Goal: Task Accomplishment & Management: Use online tool/utility

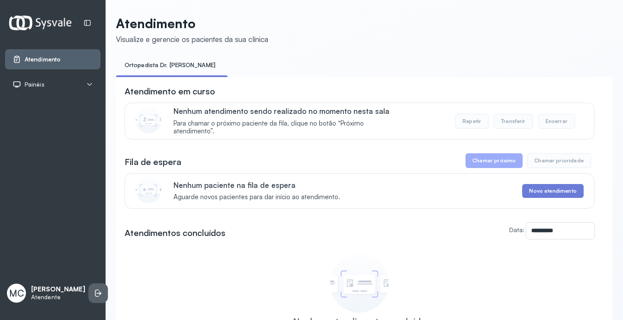
click at [89, 284] on li at bounding box center [98, 293] width 19 height 19
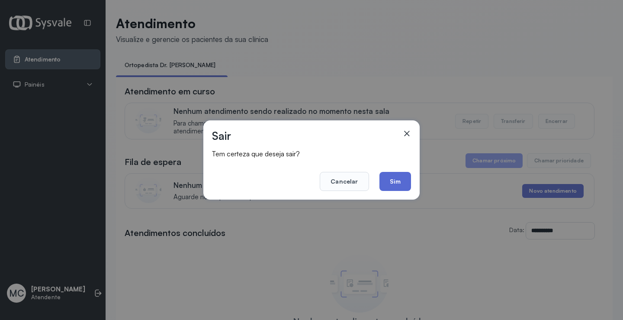
click at [403, 182] on button "Sim" at bounding box center [396, 181] width 32 height 19
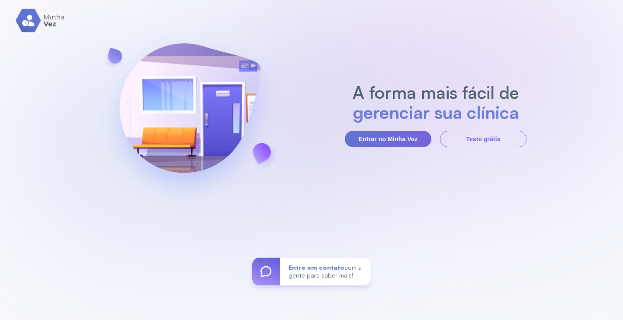
click at [399, 125] on section "A forma mais fácil de gerenciar sua clínica Entrar no Minha Vez Teste grátis" at bounding box center [436, 114] width 182 height 65
click at [382, 145] on button "Entrar no Minha Vez" at bounding box center [388, 139] width 87 height 16
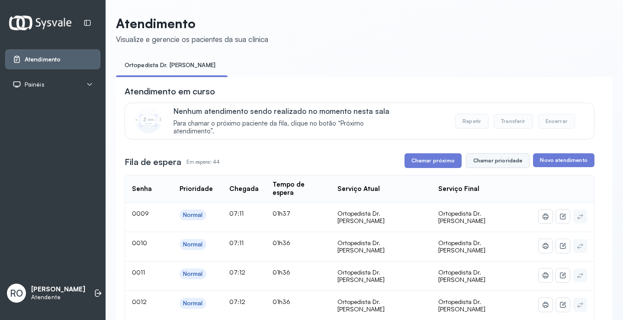
click at [511, 162] on button "Chamar prioridade" at bounding box center [498, 160] width 64 height 15
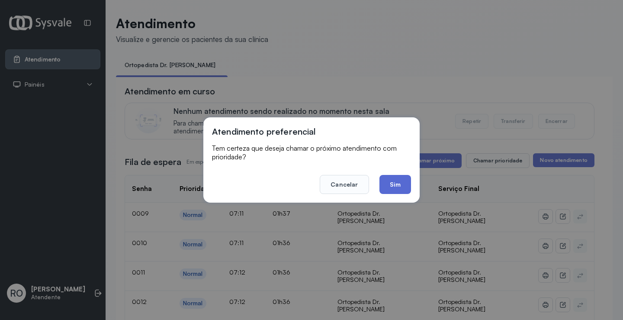
click at [394, 182] on button "Sim" at bounding box center [396, 184] width 32 height 19
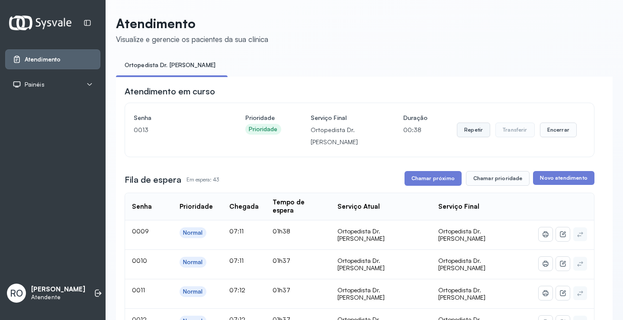
click at [466, 133] on button "Repetir" at bounding box center [473, 130] width 33 height 15
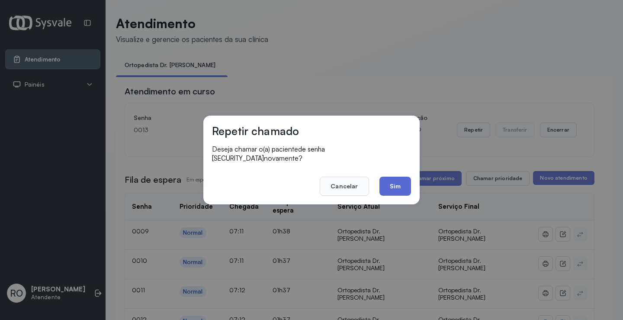
click at [393, 177] on button "Sim" at bounding box center [396, 186] width 32 height 19
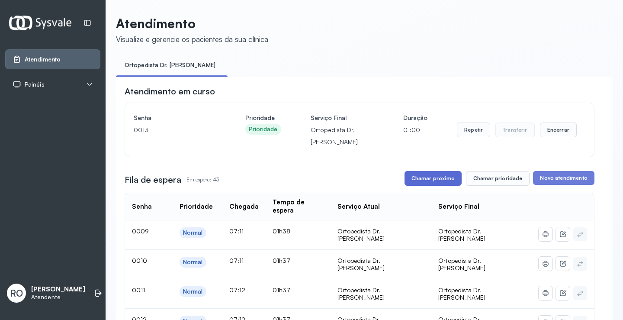
click at [434, 181] on button "Chamar próximo" at bounding box center [433, 178] width 57 height 15
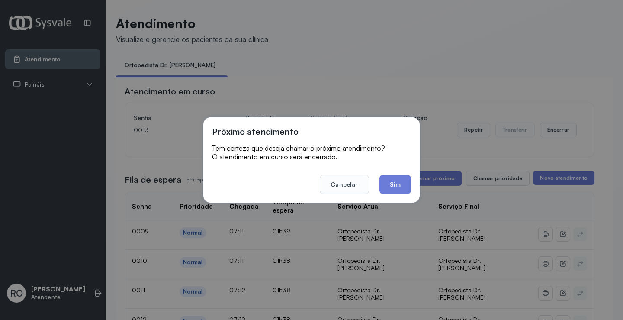
click at [419, 39] on div "Próximo atendimento Tem certeza que deseja chamar o próximo atendimento? O aten…" at bounding box center [311, 160] width 623 height 320
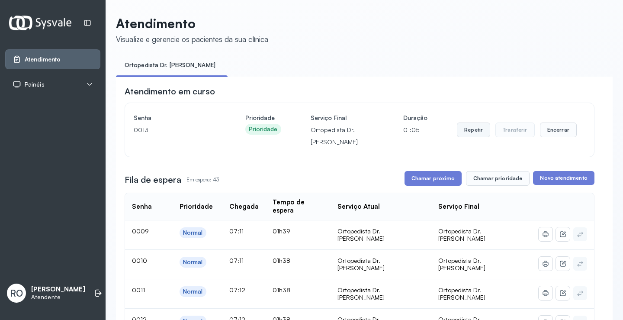
click at [469, 135] on button "Repetir" at bounding box center [473, 130] width 33 height 15
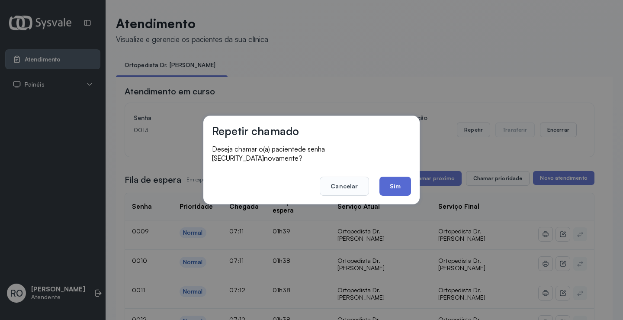
click at [407, 177] on button "Sim" at bounding box center [396, 186] width 32 height 19
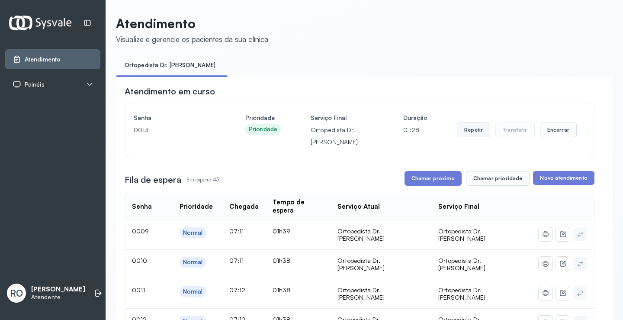
click at [468, 136] on button "Repetir" at bounding box center [473, 130] width 33 height 15
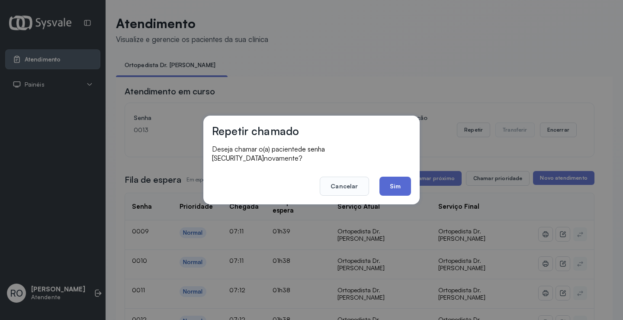
click at [395, 184] on button "Sim" at bounding box center [396, 186] width 32 height 19
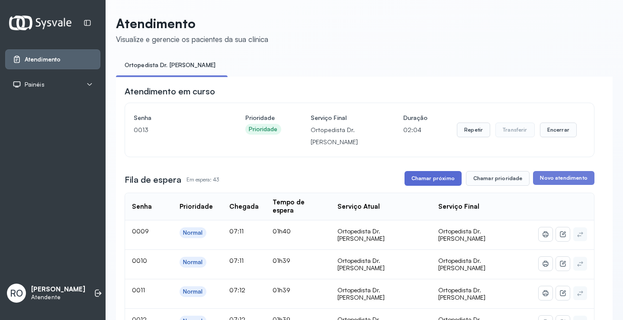
click at [422, 181] on button "Chamar próximo" at bounding box center [433, 178] width 57 height 15
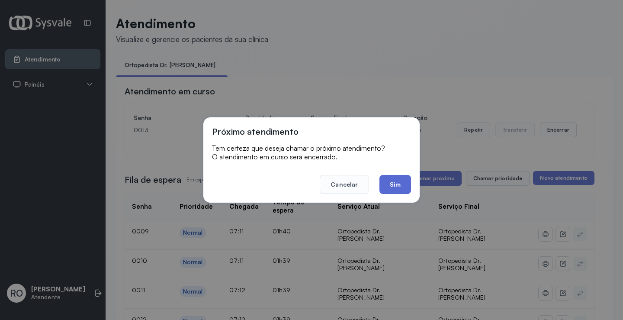
click at [404, 193] on button "Sim" at bounding box center [396, 184] width 32 height 19
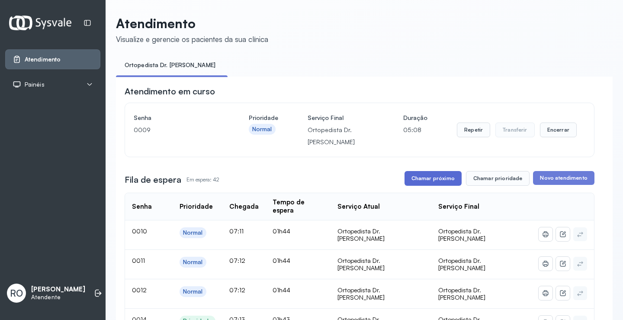
click at [423, 185] on button "Chamar próximo" at bounding box center [433, 178] width 57 height 15
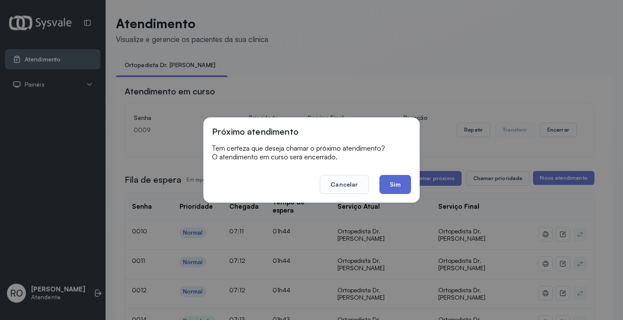
click at [400, 184] on button "Sim" at bounding box center [396, 184] width 32 height 19
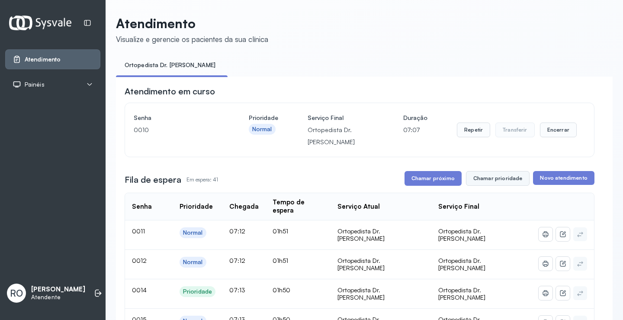
click at [498, 174] on button "Chamar prioridade" at bounding box center [498, 178] width 64 height 15
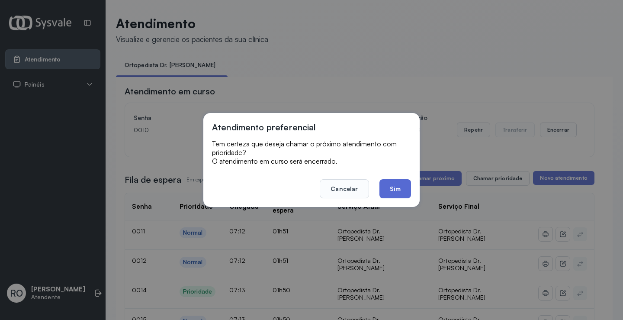
click at [397, 188] on button "Sim" at bounding box center [396, 188] width 32 height 19
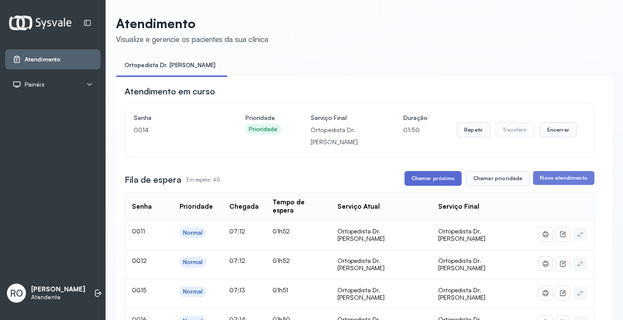
click at [442, 178] on button "Chamar próximo" at bounding box center [433, 178] width 57 height 15
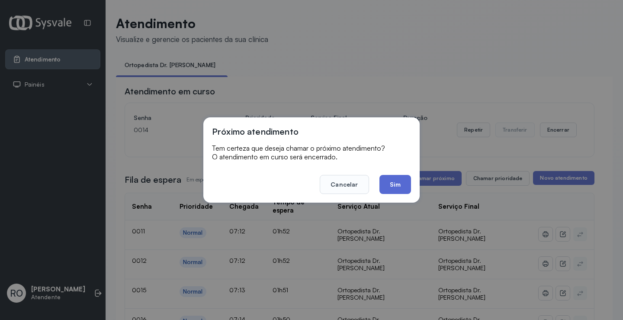
click at [388, 178] on button "Sim" at bounding box center [396, 184] width 32 height 19
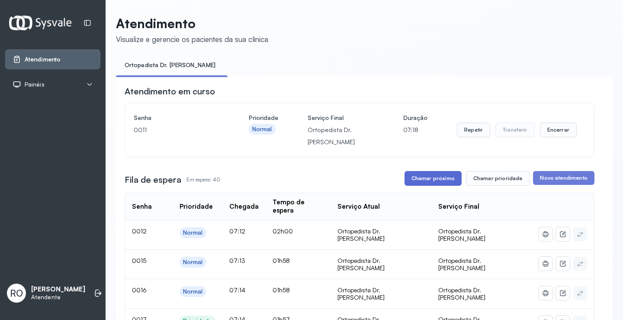
click at [426, 184] on button "Chamar próximo" at bounding box center [433, 178] width 57 height 15
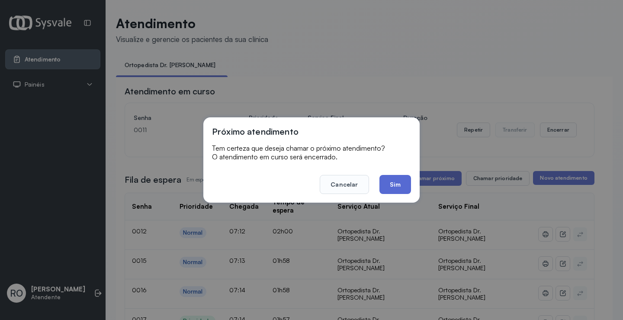
click at [384, 185] on button "Sim" at bounding box center [396, 184] width 32 height 19
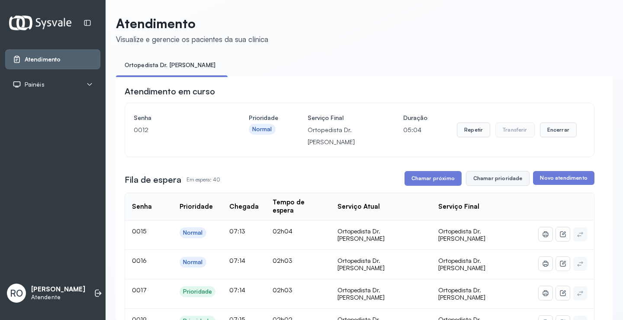
click at [471, 176] on button "Chamar prioridade" at bounding box center [498, 178] width 64 height 15
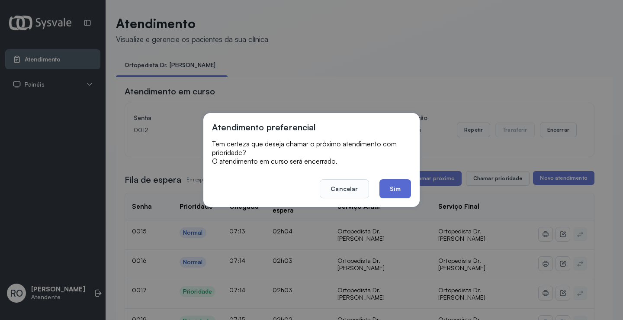
click at [402, 187] on button "Sim" at bounding box center [396, 188] width 32 height 19
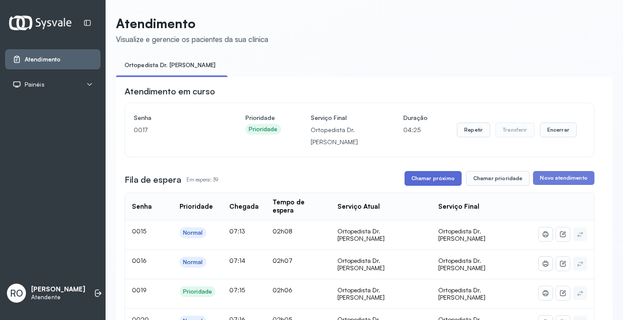
click at [430, 181] on button "Chamar próximo" at bounding box center [433, 178] width 57 height 15
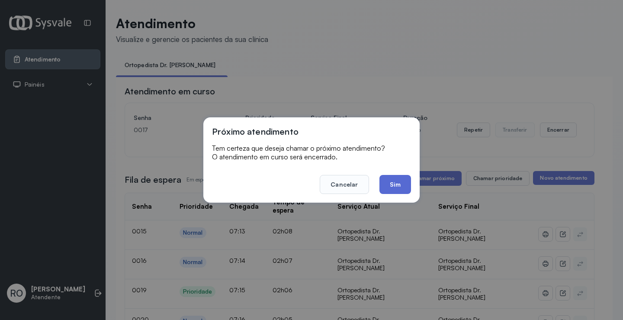
click at [398, 189] on button "Sim" at bounding box center [396, 184] width 32 height 19
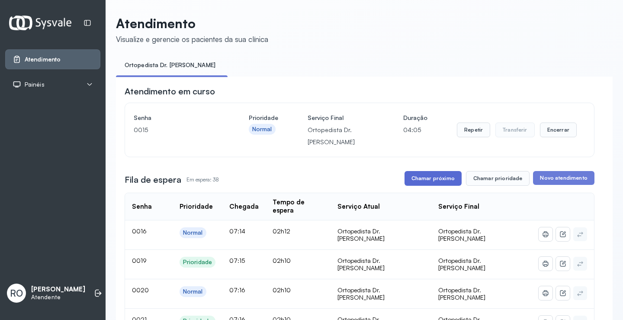
click at [435, 181] on button "Chamar próximo" at bounding box center [433, 178] width 57 height 15
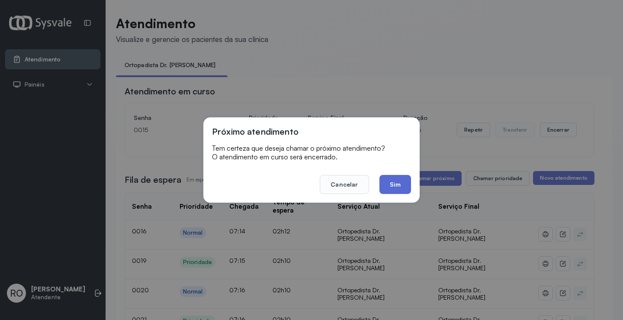
click at [395, 184] on button "Sim" at bounding box center [396, 184] width 32 height 19
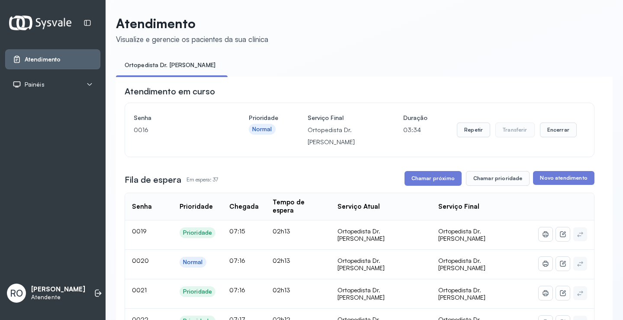
click at [506, 182] on button "Chamar prioridade" at bounding box center [498, 178] width 64 height 15
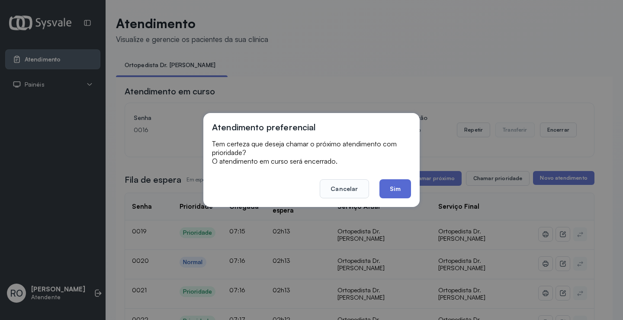
click at [393, 187] on button "Sim" at bounding box center [396, 188] width 32 height 19
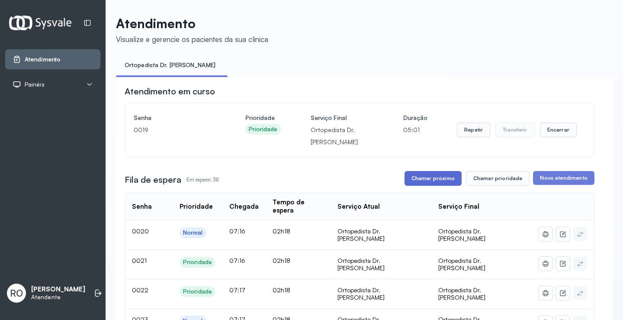
click at [437, 179] on button "Chamar próximo" at bounding box center [433, 178] width 57 height 15
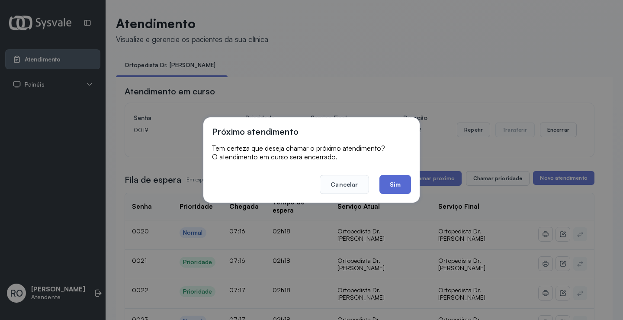
click at [402, 188] on button "Sim" at bounding box center [396, 184] width 32 height 19
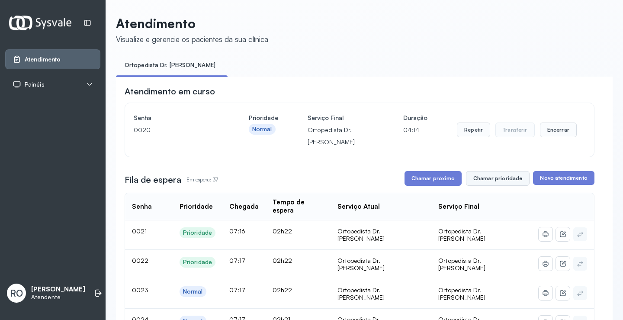
click at [478, 182] on button "Chamar prioridade" at bounding box center [498, 178] width 64 height 15
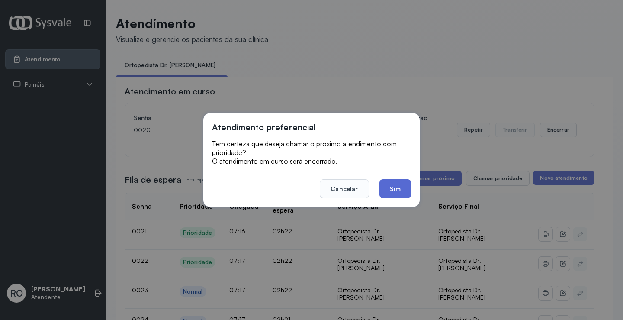
click at [405, 185] on button "Sim" at bounding box center [396, 188] width 32 height 19
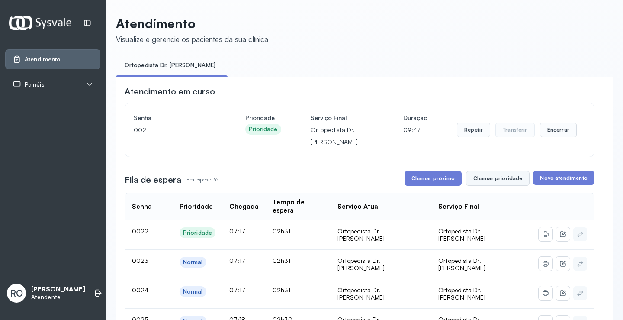
click at [506, 181] on button "Chamar prioridade" at bounding box center [498, 178] width 64 height 15
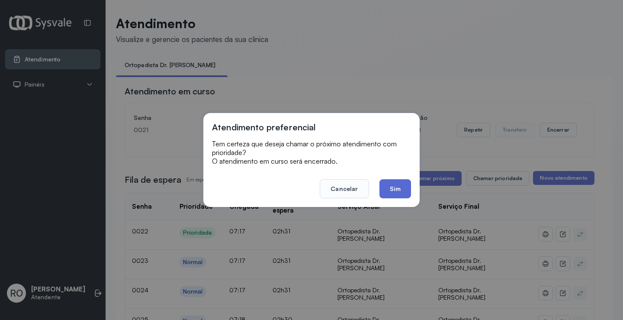
click at [406, 184] on button "Sim" at bounding box center [396, 188] width 32 height 19
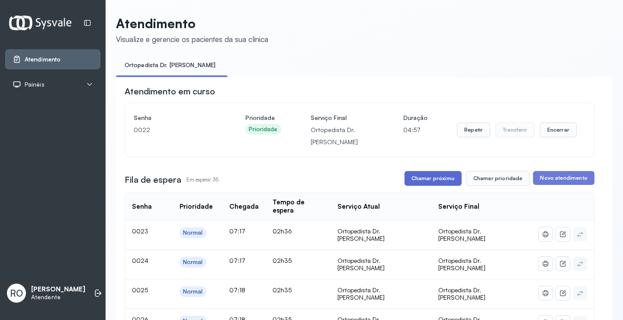
click at [429, 180] on button "Chamar próximo" at bounding box center [433, 178] width 57 height 15
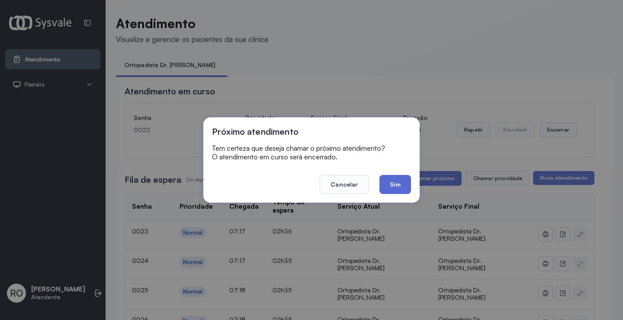
click at [397, 181] on button "Sim" at bounding box center [396, 184] width 32 height 19
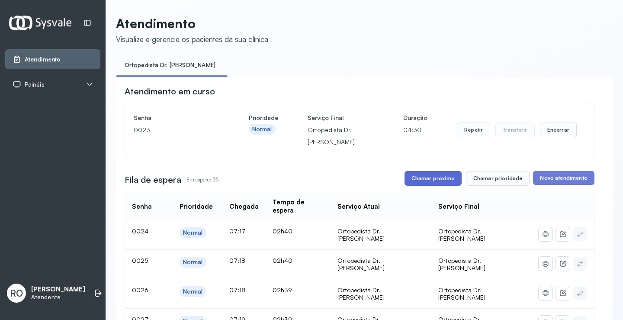
click at [442, 184] on button "Chamar próximo" at bounding box center [433, 178] width 57 height 15
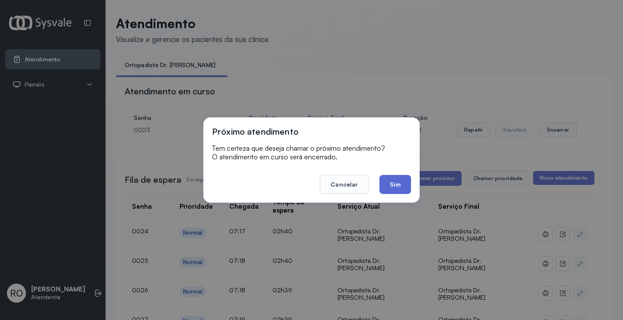
click at [401, 190] on button "Sim" at bounding box center [396, 184] width 32 height 19
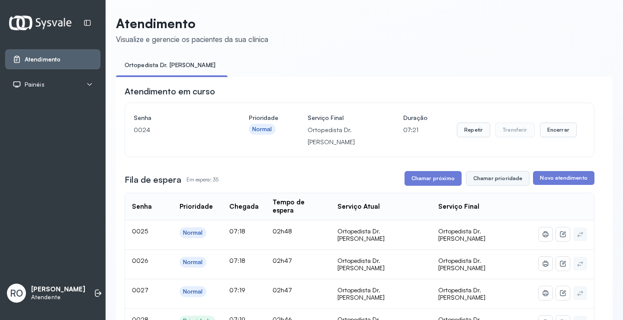
click at [496, 186] on button "Chamar prioridade" at bounding box center [498, 178] width 64 height 15
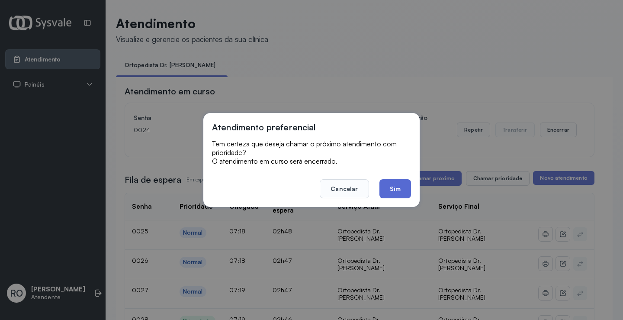
click at [388, 184] on button "Sim" at bounding box center [396, 188] width 32 height 19
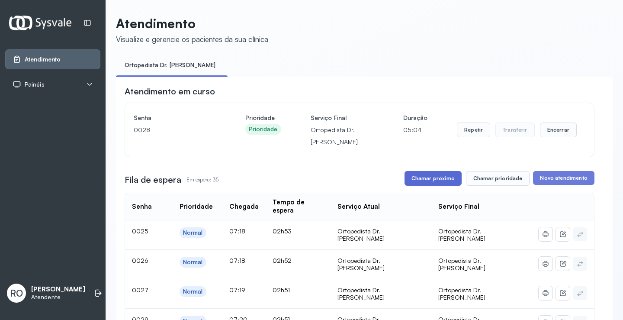
click at [430, 178] on button "Chamar próximo" at bounding box center [433, 178] width 57 height 15
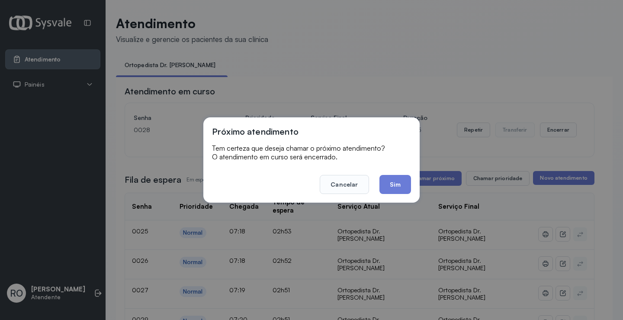
drag, startPoint x: 395, startPoint y: 184, endPoint x: 391, endPoint y: 178, distance: 6.5
click at [395, 183] on button "Sim" at bounding box center [396, 184] width 32 height 19
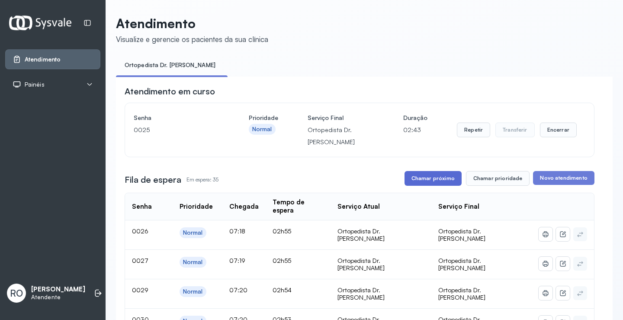
click at [414, 179] on button "Chamar próximo" at bounding box center [433, 178] width 57 height 15
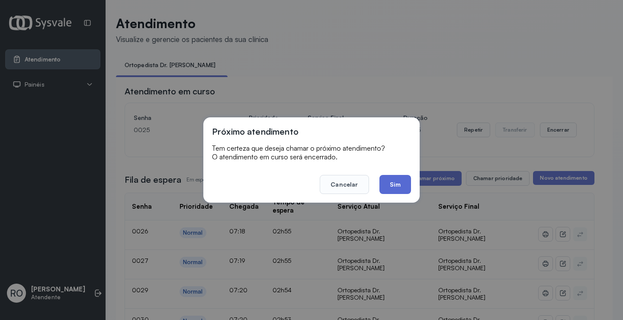
click at [393, 191] on button "Sim" at bounding box center [396, 184] width 32 height 19
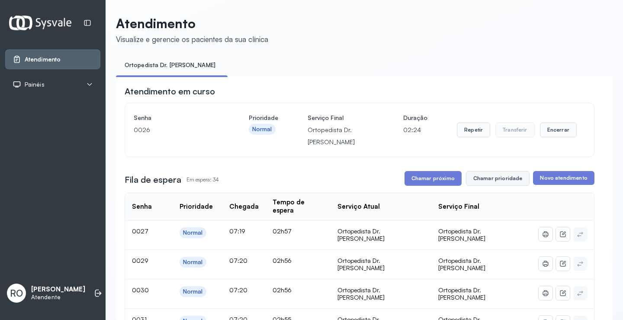
click at [489, 177] on button "Chamar prioridade" at bounding box center [498, 178] width 64 height 15
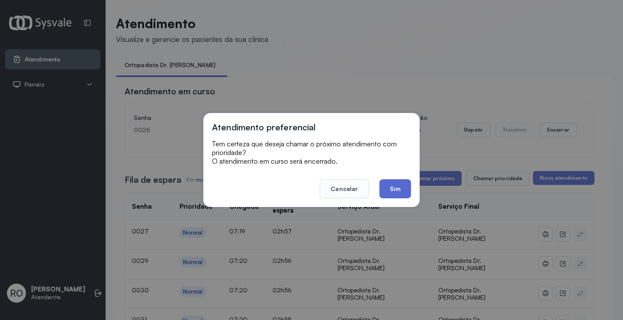
click at [395, 193] on button "Sim" at bounding box center [396, 188] width 32 height 19
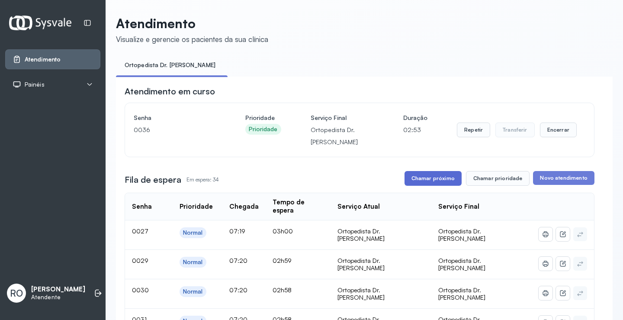
click at [427, 186] on button "Chamar próximo" at bounding box center [433, 178] width 57 height 15
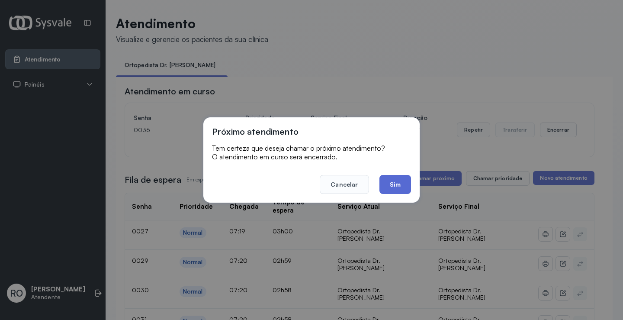
click at [393, 181] on button "Sim" at bounding box center [396, 184] width 32 height 19
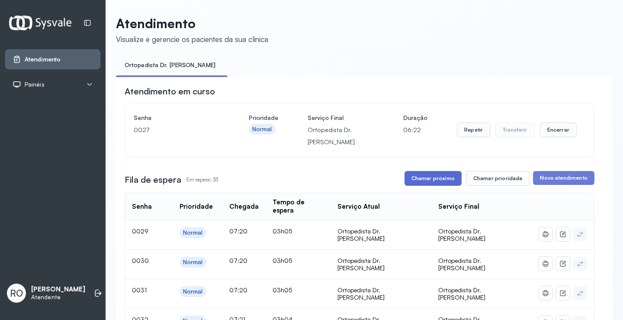
click at [430, 184] on button "Chamar próximo" at bounding box center [433, 178] width 57 height 15
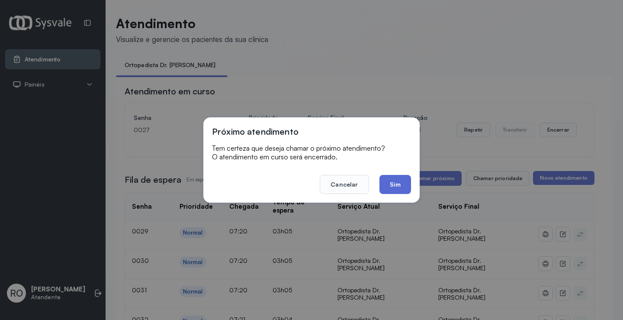
click at [399, 187] on button "Sim" at bounding box center [396, 184] width 32 height 19
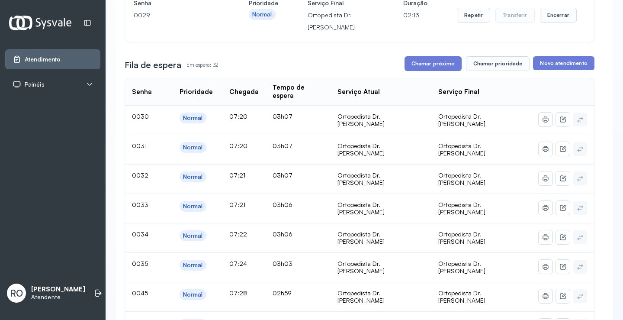
scroll to position [130, 0]
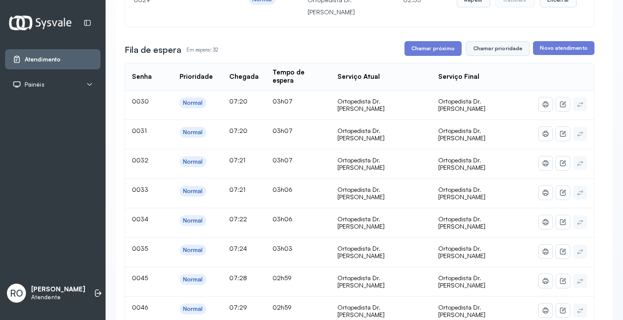
click at [504, 47] on button "Chamar prioridade" at bounding box center [498, 48] width 64 height 15
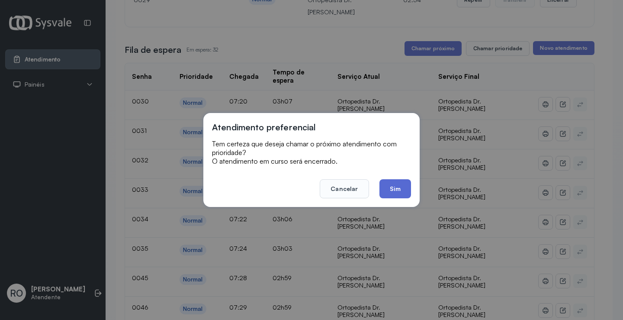
click at [398, 194] on button "Sim" at bounding box center [396, 188] width 32 height 19
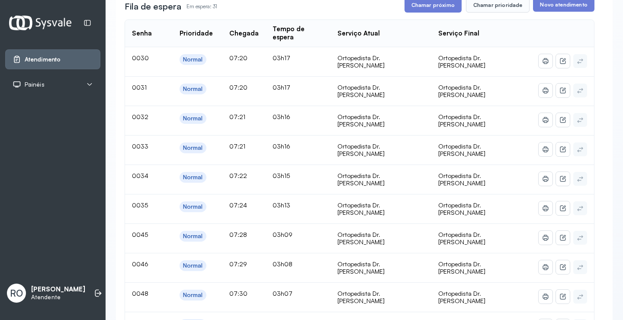
scroll to position [0, 0]
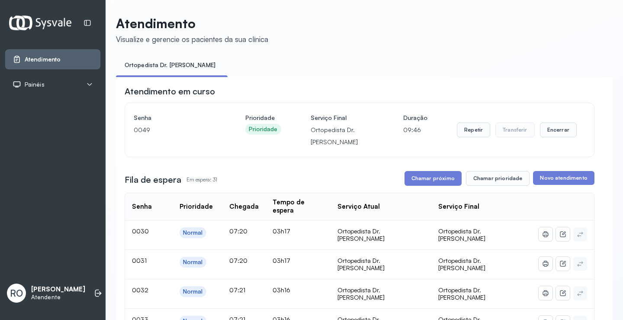
click at [423, 179] on button "Chamar próximo" at bounding box center [433, 178] width 57 height 15
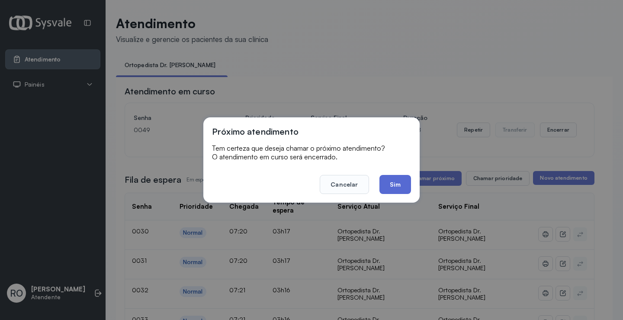
click at [402, 186] on button "Sim" at bounding box center [396, 184] width 32 height 19
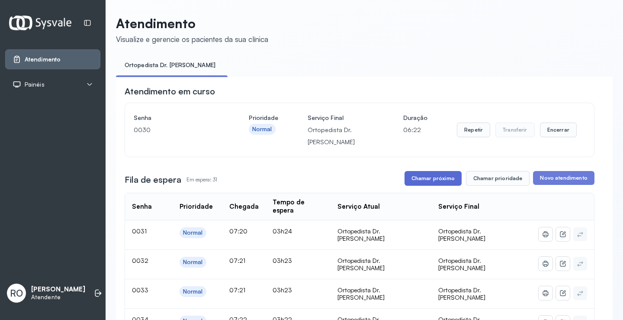
click at [433, 173] on button "Chamar próximo" at bounding box center [433, 178] width 57 height 15
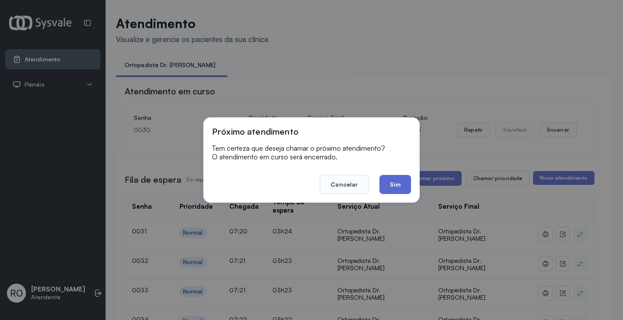
click at [404, 188] on button "Sim" at bounding box center [396, 184] width 32 height 19
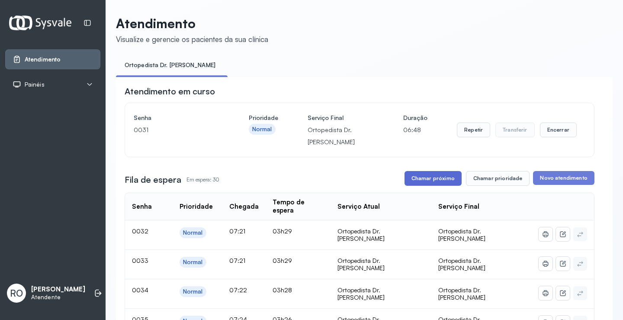
click at [434, 186] on button "Chamar próximo" at bounding box center [433, 178] width 57 height 15
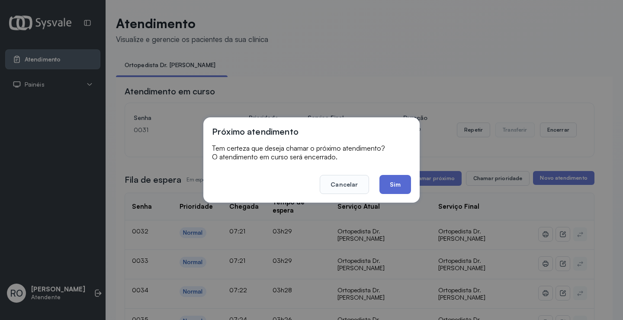
click at [400, 187] on button "Sim" at bounding box center [396, 184] width 32 height 19
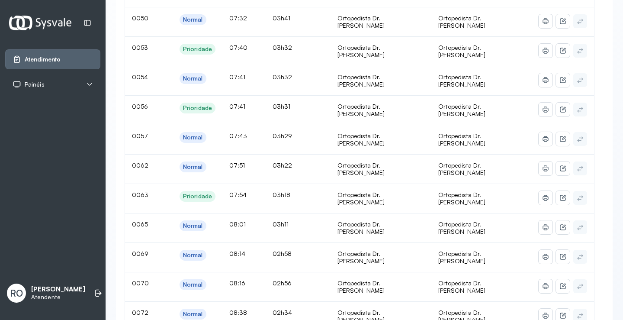
scroll to position [43, 0]
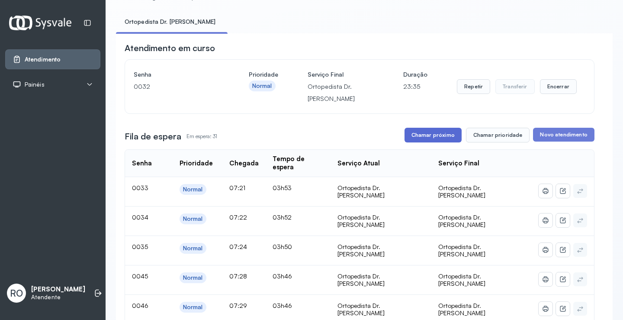
click at [440, 134] on button "Chamar próximo" at bounding box center [433, 135] width 57 height 15
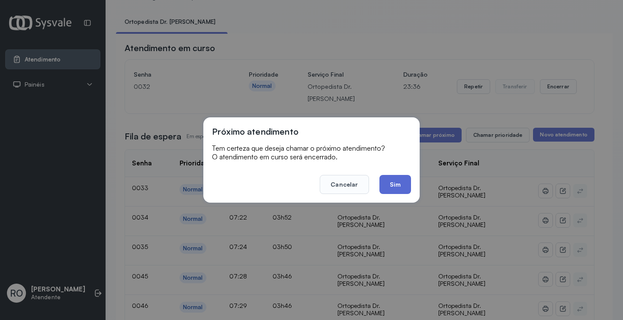
click at [384, 183] on button "Sim" at bounding box center [396, 184] width 32 height 19
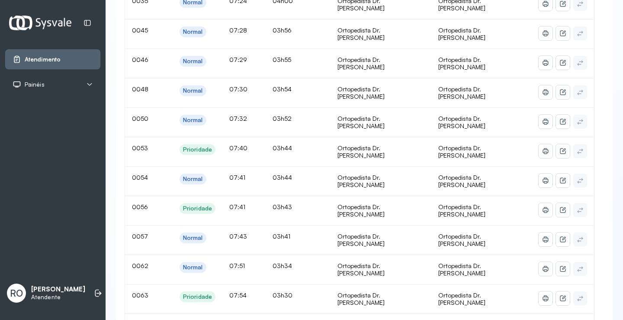
scroll to position [0, 0]
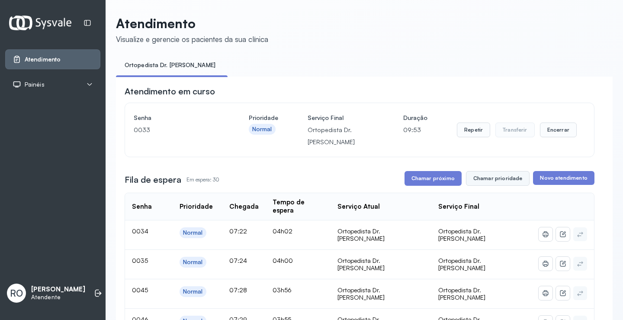
click at [502, 184] on button "Chamar prioridade" at bounding box center [498, 178] width 64 height 15
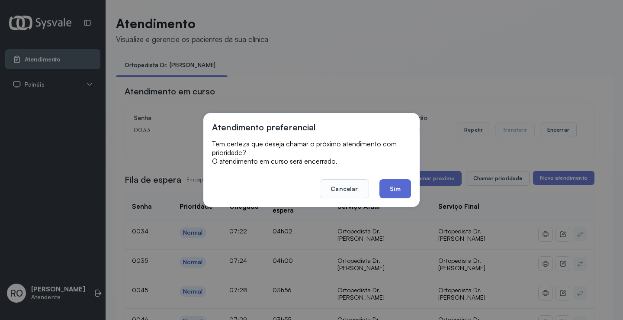
click at [391, 184] on button "Sim" at bounding box center [396, 188] width 32 height 19
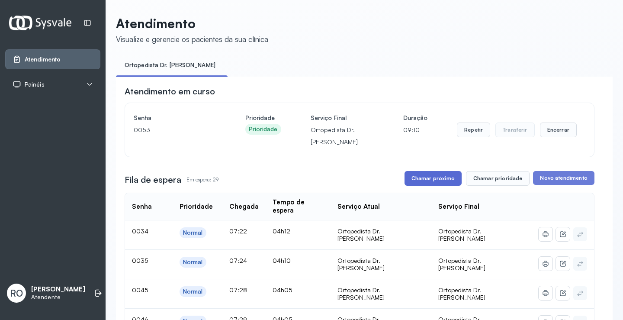
click at [445, 186] on button "Chamar próximo" at bounding box center [433, 178] width 57 height 15
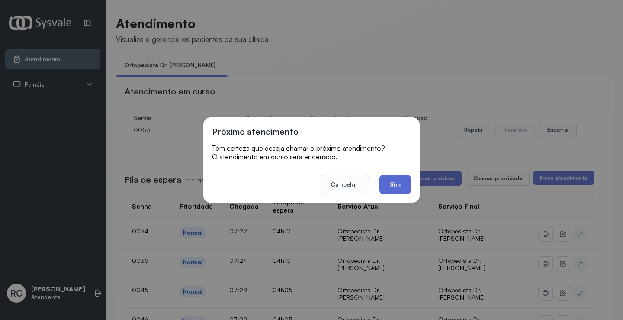
click at [404, 191] on button "Sim" at bounding box center [396, 184] width 32 height 19
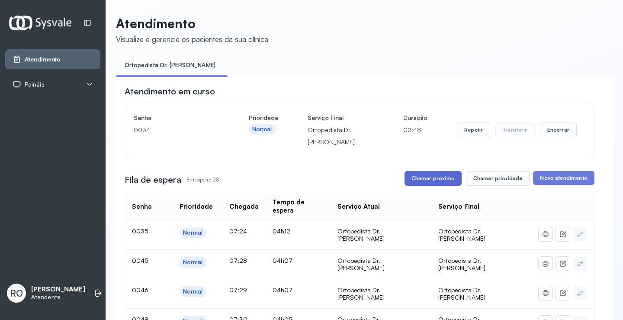
click at [426, 181] on button "Chamar próximo" at bounding box center [433, 178] width 57 height 15
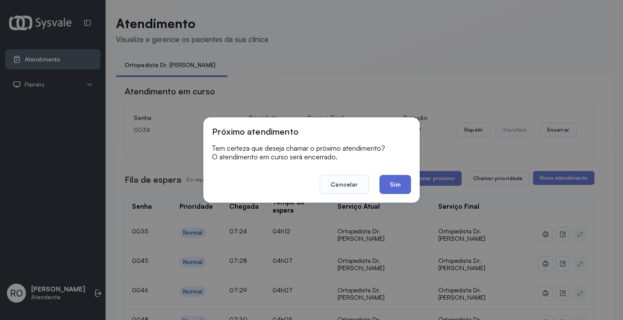
click at [398, 183] on button "Sim" at bounding box center [396, 184] width 32 height 19
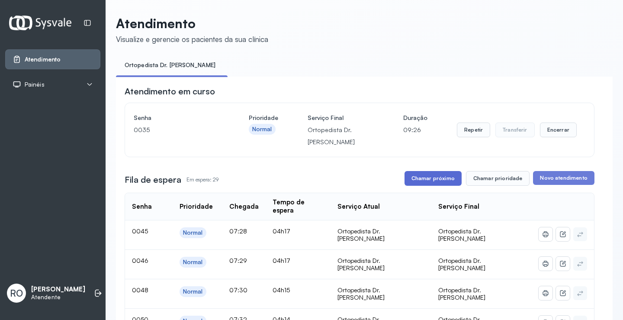
click at [428, 177] on button "Chamar próximo" at bounding box center [433, 178] width 57 height 15
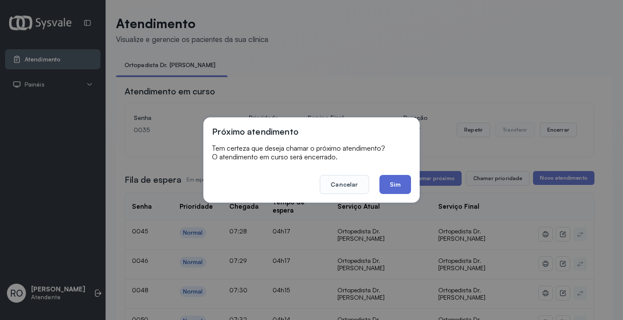
click at [404, 189] on button "Sim" at bounding box center [396, 184] width 32 height 19
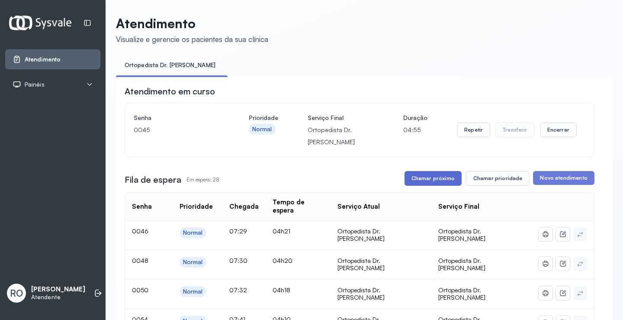
click at [426, 181] on button "Chamar próximo" at bounding box center [433, 178] width 57 height 15
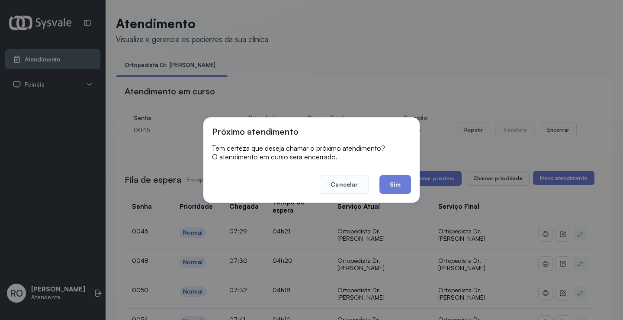
click at [409, 195] on div "Próximo atendimento Tem certeza que deseja chamar o próximo atendimento? O aten…" at bounding box center [312, 159] width 216 height 85
click at [400, 189] on button "Sim" at bounding box center [396, 184] width 32 height 19
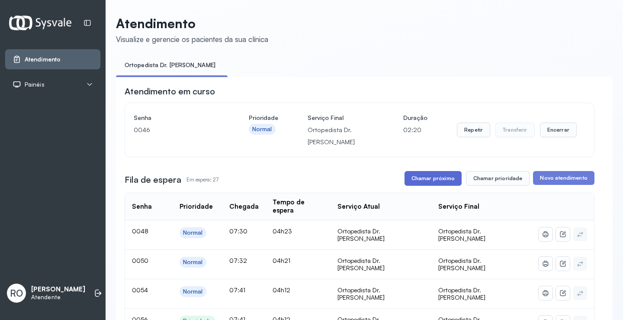
click at [429, 176] on button "Chamar próximo" at bounding box center [433, 178] width 57 height 15
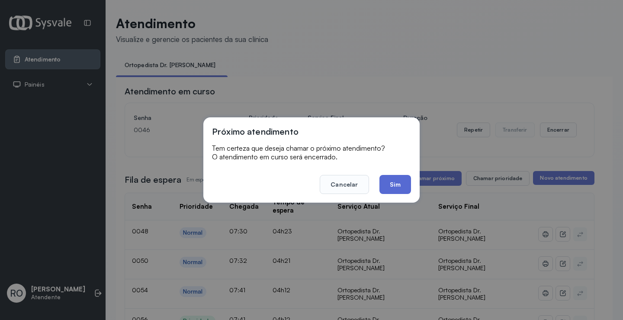
click at [392, 183] on button "Sim" at bounding box center [396, 184] width 32 height 19
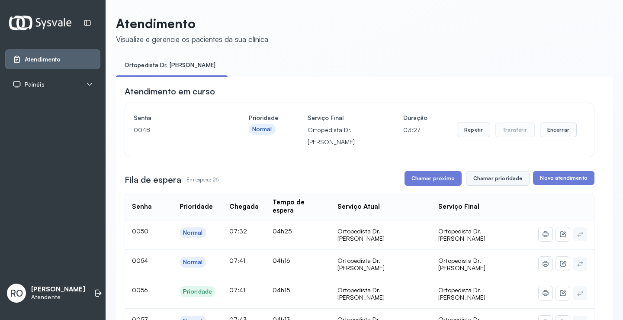
click at [487, 185] on button "Chamar prioridade" at bounding box center [498, 178] width 64 height 15
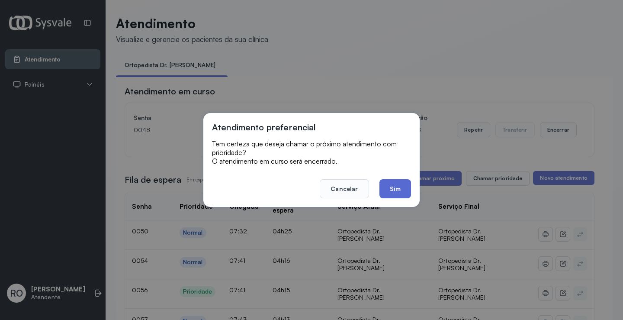
click at [396, 183] on button "Sim" at bounding box center [396, 188] width 32 height 19
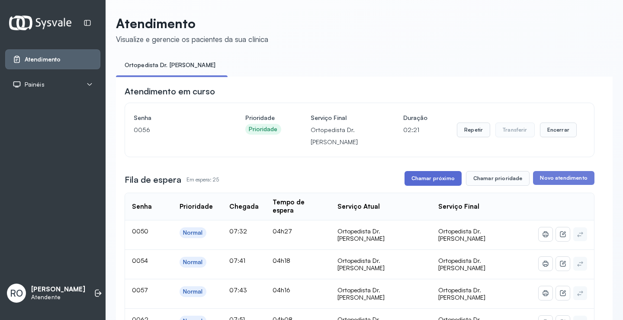
click at [426, 174] on button "Chamar próximo" at bounding box center [433, 178] width 57 height 15
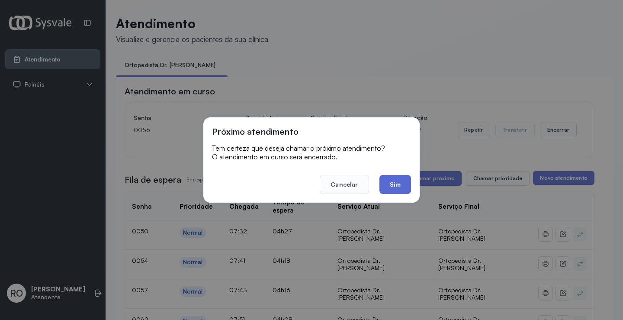
click at [392, 181] on button "Sim" at bounding box center [396, 184] width 32 height 19
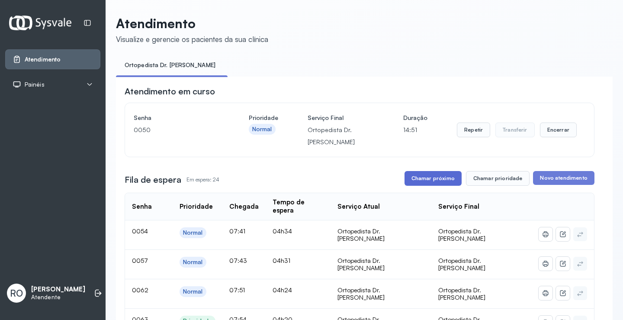
click at [435, 181] on button "Chamar próximo" at bounding box center [433, 178] width 57 height 15
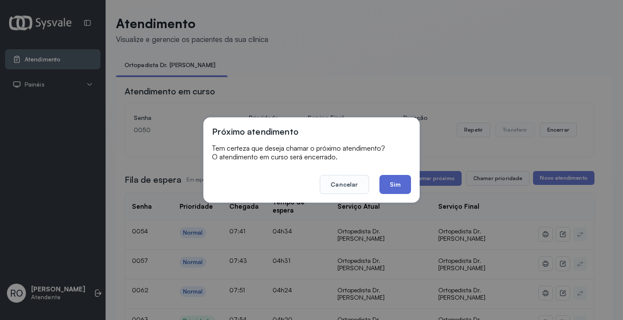
click at [397, 190] on button "Sim" at bounding box center [396, 184] width 32 height 19
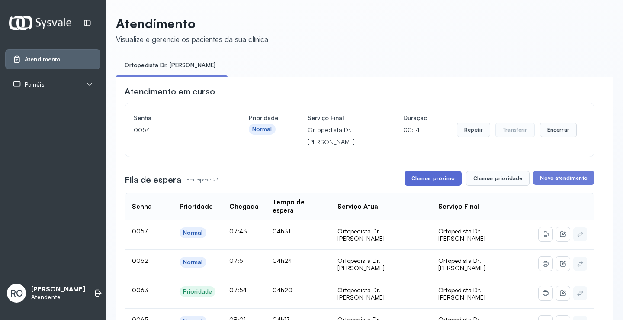
click at [435, 182] on button "Chamar próximo" at bounding box center [433, 178] width 57 height 15
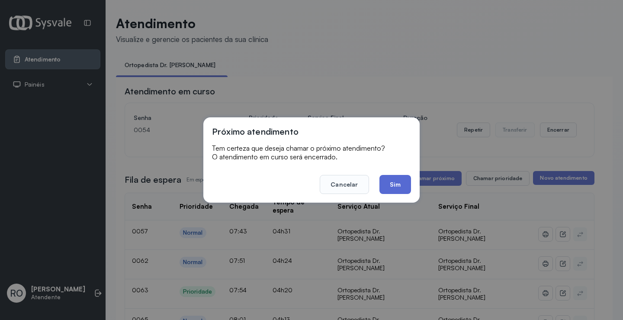
click at [403, 182] on button "Sim" at bounding box center [396, 184] width 32 height 19
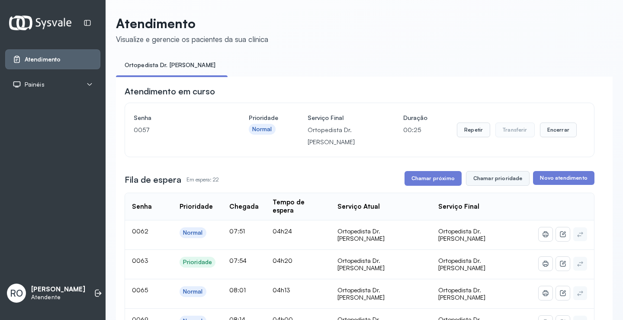
click at [509, 186] on button "Chamar prioridade" at bounding box center [498, 178] width 64 height 15
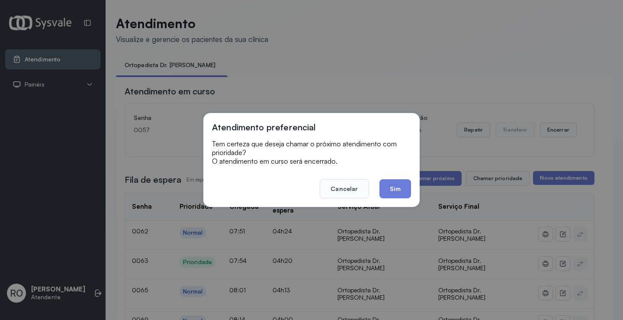
click at [378, 193] on footer "Cancelar Sim" at bounding box center [311, 182] width 199 height 31
click at [391, 187] on button "Sim" at bounding box center [396, 188] width 32 height 19
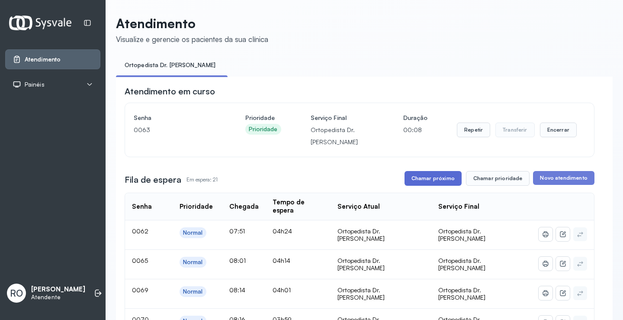
click at [443, 176] on button "Chamar próximo" at bounding box center [433, 178] width 57 height 15
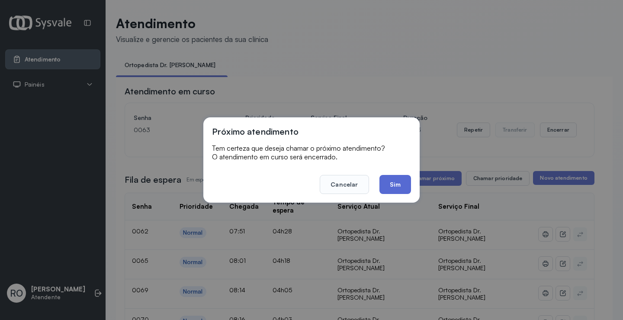
click at [396, 182] on button "Sim" at bounding box center [396, 184] width 32 height 19
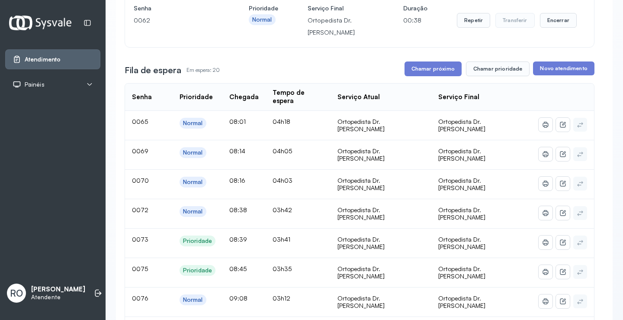
scroll to position [43, 0]
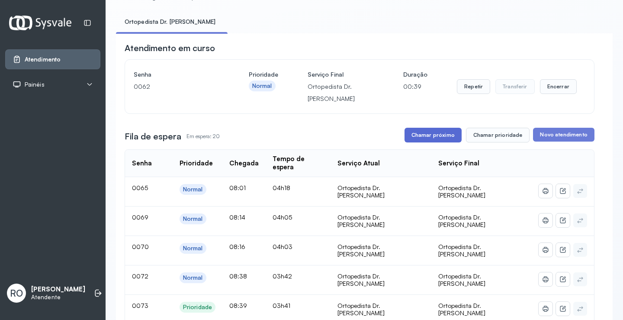
click at [430, 139] on button "Chamar próximo" at bounding box center [433, 135] width 57 height 15
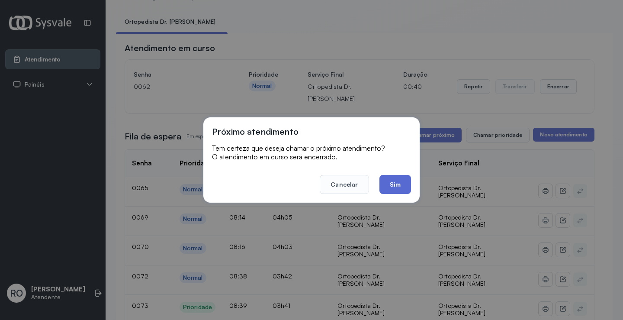
click at [401, 183] on button "Sim" at bounding box center [396, 184] width 32 height 19
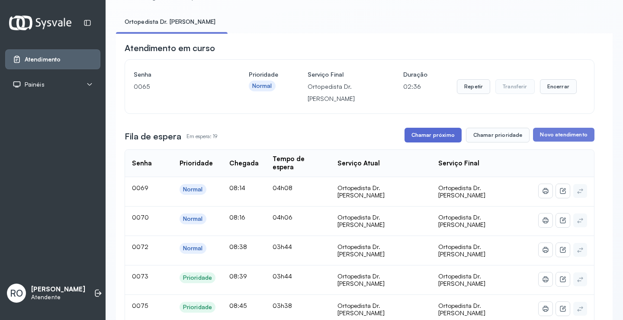
click at [431, 133] on button "Chamar próximo" at bounding box center [433, 135] width 57 height 15
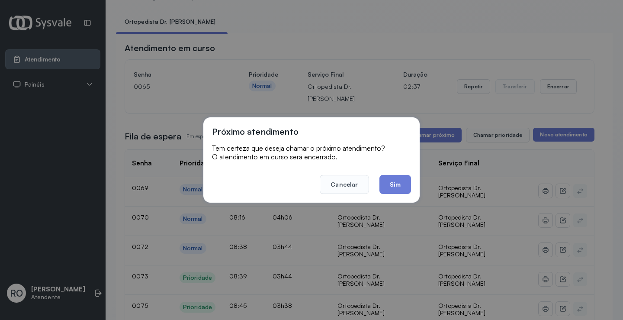
click at [395, 186] on button "Sim" at bounding box center [396, 184] width 32 height 19
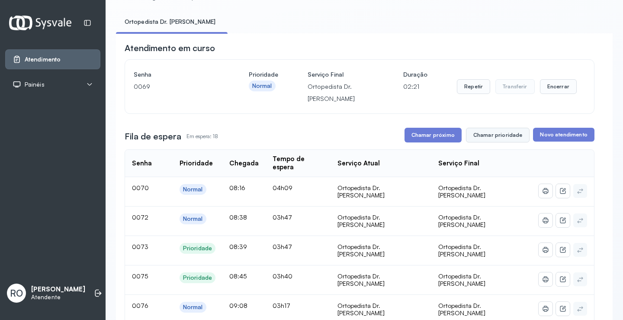
click at [494, 141] on button "Chamar prioridade" at bounding box center [498, 135] width 64 height 15
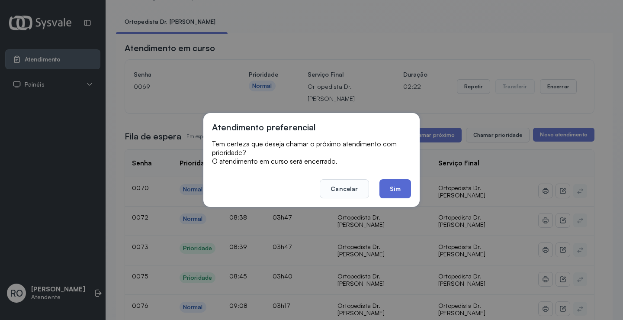
click at [404, 185] on button "Sim" at bounding box center [396, 188] width 32 height 19
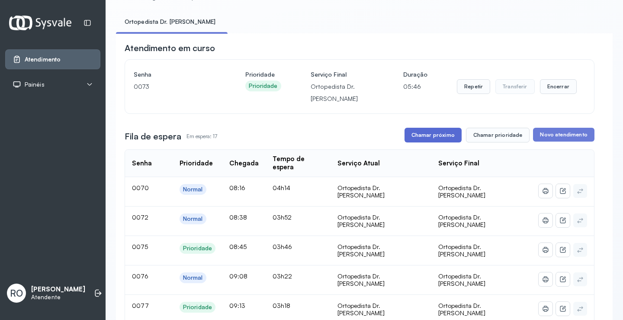
click at [417, 132] on button "Chamar próximo" at bounding box center [433, 135] width 57 height 15
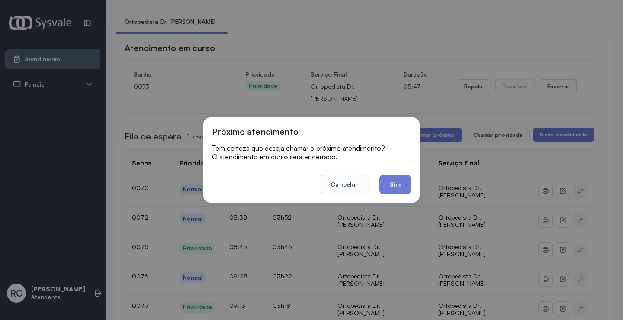
click at [411, 184] on div "Próximo atendimento Tem certeza que deseja chamar o próximo atendimento? O aten…" at bounding box center [312, 159] width 216 height 85
click at [402, 183] on button "Sim" at bounding box center [396, 184] width 32 height 19
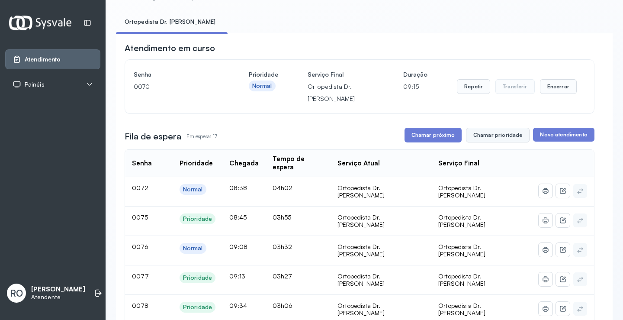
click at [505, 137] on button "Chamar prioridade" at bounding box center [498, 135] width 64 height 15
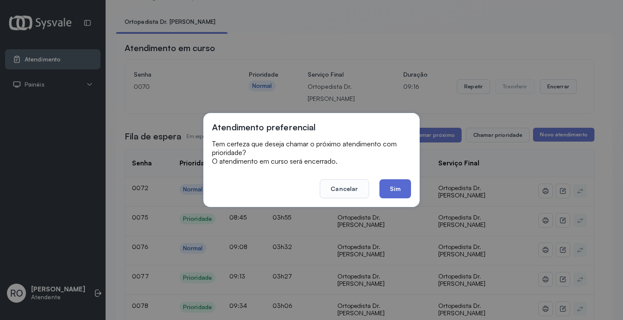
click at [405, 194] on button "Sim" at bounding box center [396, 188] width 32 height 19
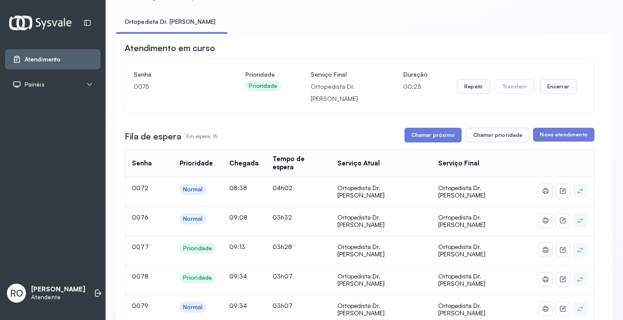
click at [425, 132] on button "Chamar próximo" at bounding box center [433, 135] width 57 height 15
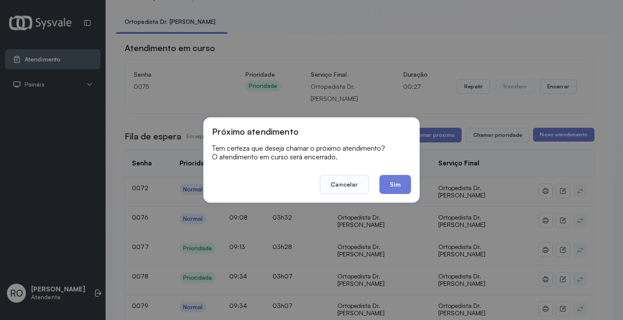
click at [402, 165] on footer "Cancelar Sim" at bounding box center [311, 178] width 199 height 31
click at [402, 194] on div "Próximo atendimento Tem certeza que deseja chamar o próximo atendimento? O aten…" at bounding box center [312, 159] width 216 height 85
click at [391, 179] on button "Sim" at bounding box center [396, 184] width 32 height 19
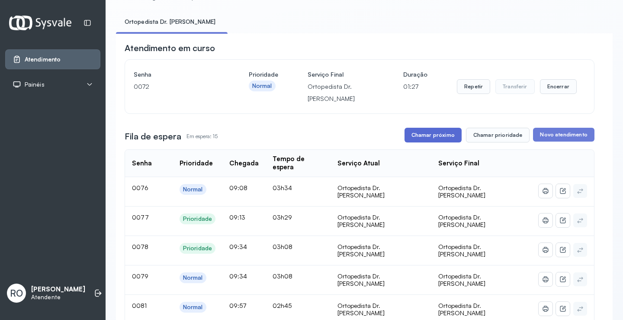
click at [419, 142] on button "Chamar próximo" at bounding box center [433, 135] width 57 height 15
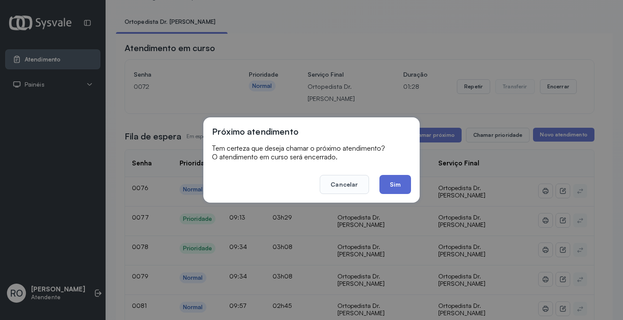
click at [389, 181] on button "Sim" at bounding box center [396, 184] width 32 height 19
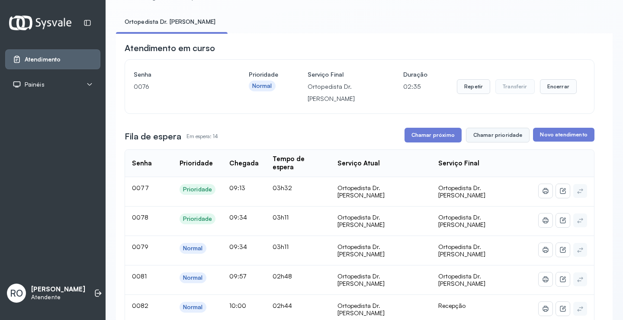
click at [501, 137] on button "Chamar prioridade" at bounding box center [498, 135] width 64 height 15
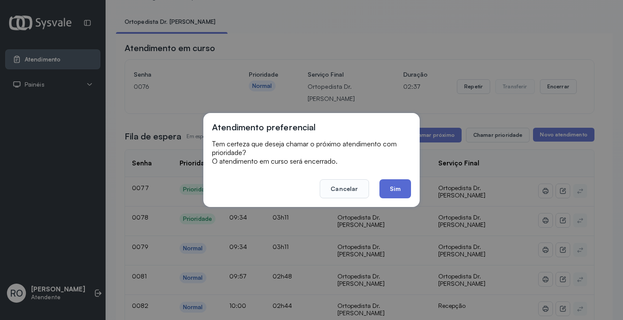
click at [398, 189] on button "Sim" at bounding box center [396, 188] width 32 height 19
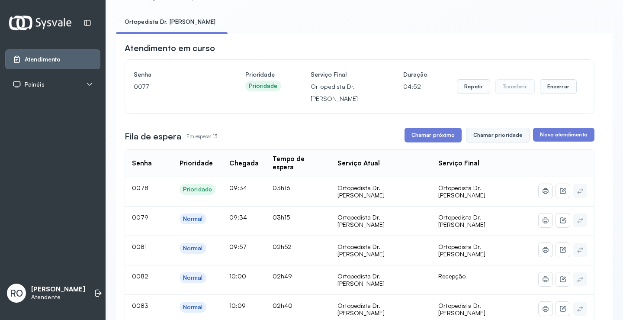
click at [515, 138] on button "Chamar prioridade" at bounding box center [498, 135] width 64 height 15
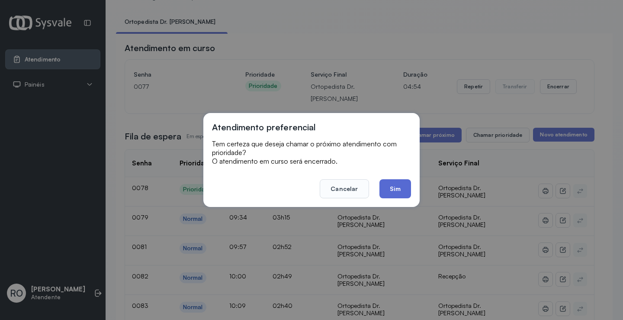
click at [389, 190] on button "Sim" at bounding box center [396, 188] width 32 height 19
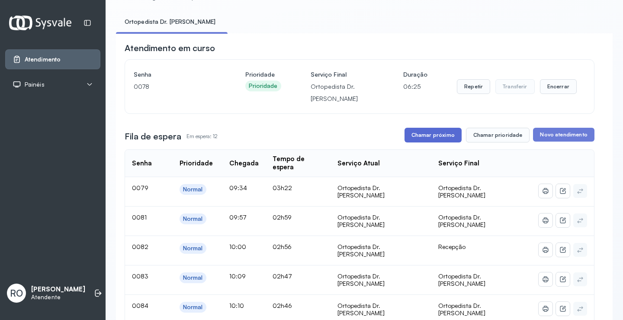
click at [438, 142] on button "Chamar próximo" at bounding box center [433, 135] width 57 height 15
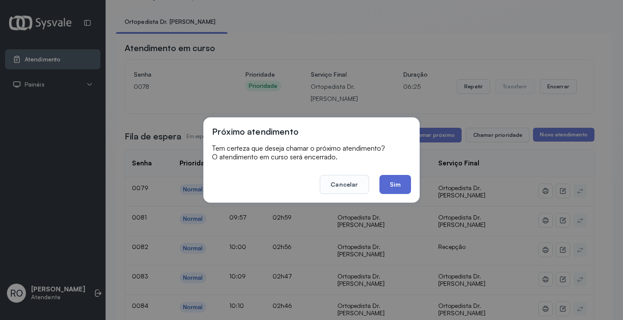
click at [403, 183] on button "Sim" at bounding box center [396, 184] width 32 height 19
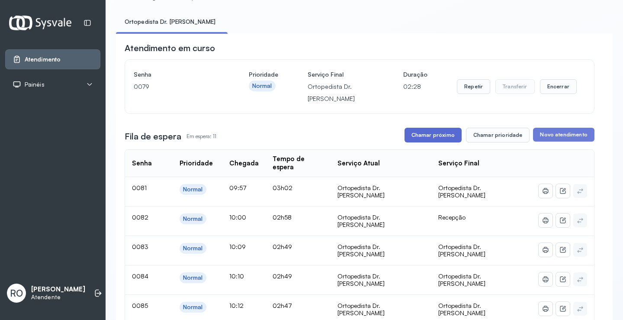
click at [428, 133] on button "Chamar próximo" at bounding box center [433, 135] width 57 height 15
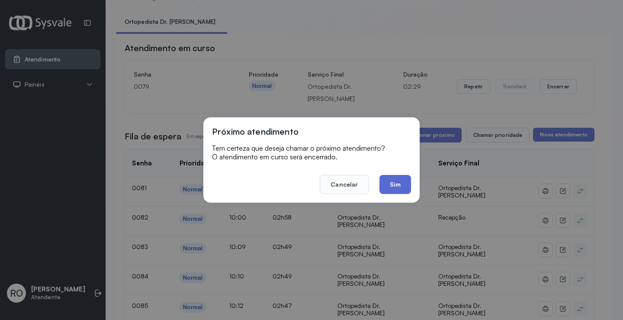
click at [404, 181] on button "Sim" at bounding box center [396, 184] width 32 height 19
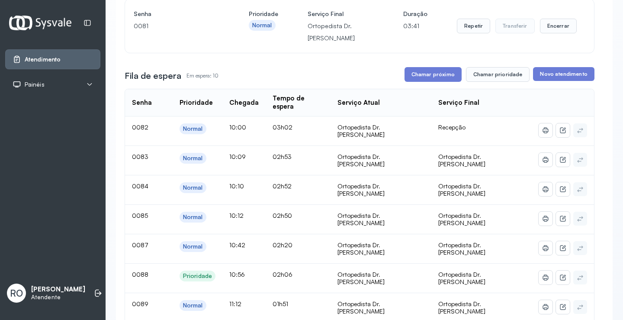
scroll to position [87, 0]
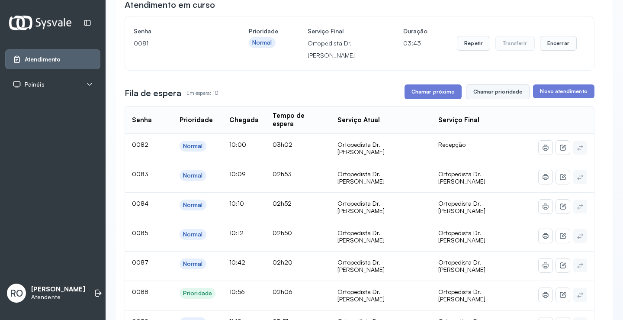
click at [499, 93] on button "Chamar prioridade" at bounding box center [498, 91] width 64 height 15
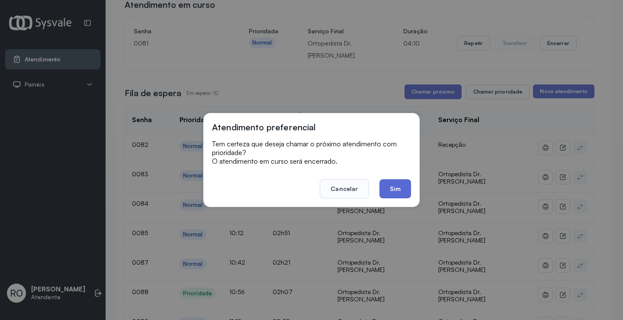
click at [402, 192] on button "Sim" at bounding box center [396, 188] width 32 height 19
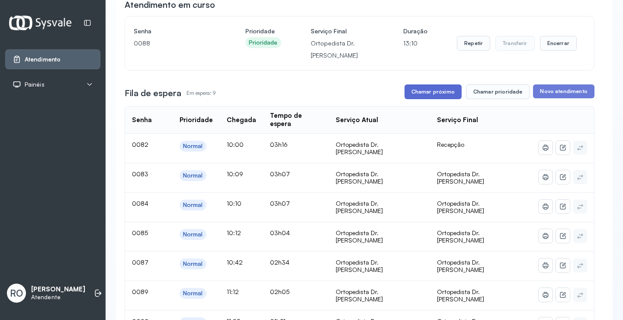
click at [446, 95] on button "Chamar próximo" at bounding box center [433, 91] width 57 height 15
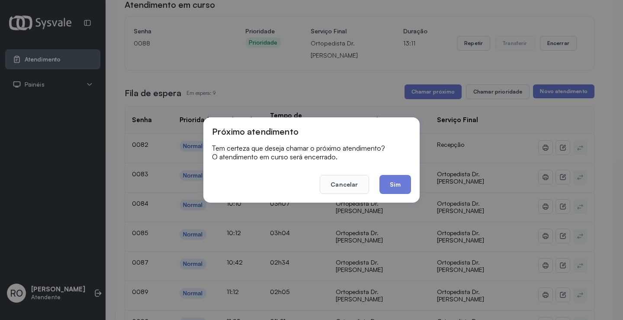
click at [394, 197] on div "Próximo atendimento Tem certeza que deseja chamar o próximo atendimento? O aten…" at bounding box center [312, 159] width 216 height 85
click at [394, 194] on button "Sim" at bounding box center [396, 184] width 32 height 19
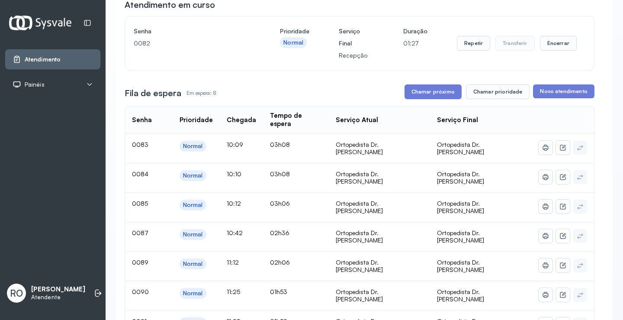
click at [428, 97] on button "Chamar próximo" at bounding box center [433, 91] width 57 height 15
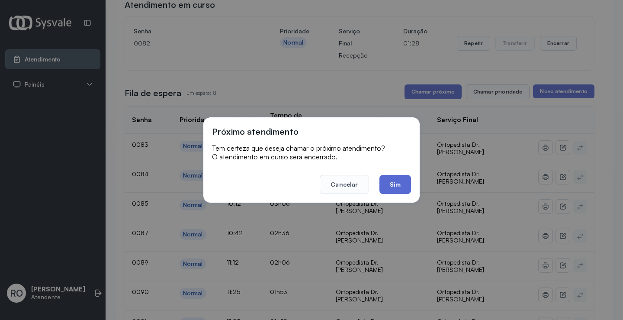
click at [387, 187] on button "Sim" at bounding box center [396, 184] width 32 height 19
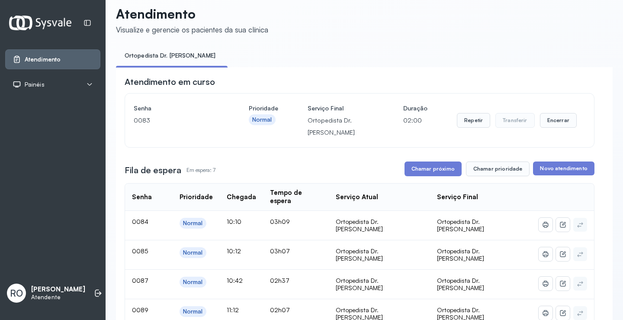
scroll to position [0, 0]
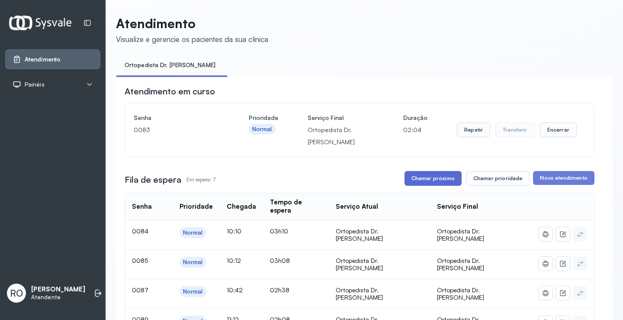
click at [432, 181] on button "Chamar próximo" at bounding box center [433, 178] width 57 height 15
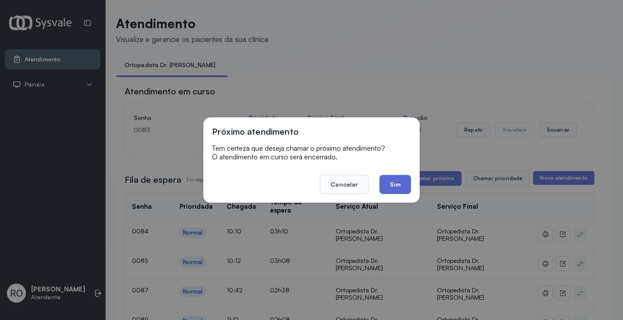
click at [396, 183] on button "Sim" at bounding box center [396, 184] width 32 height 19
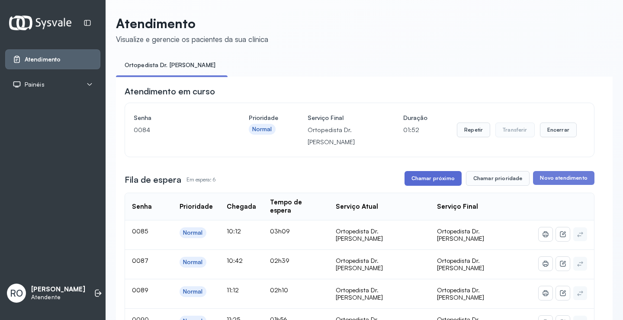
click at [431, 180] on button "Chamar próximo" at bounding box center [433, 178] width 57 height 15
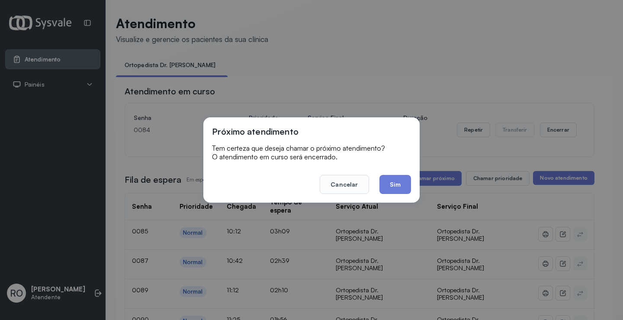
click at [389, 186] on button "Sim" at bounding box center [396, 184] width 32 height 19
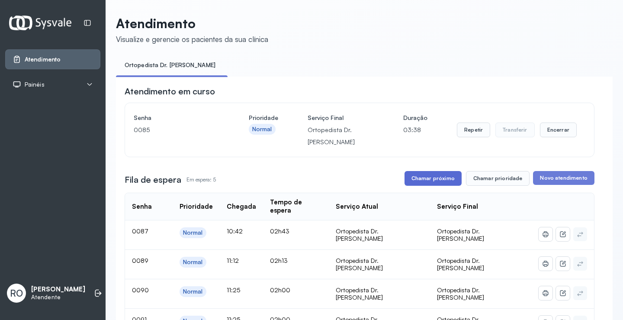
click at [432, 175] on button "Chamar próximo" at bounding box center [433, 178] width 57 height 15
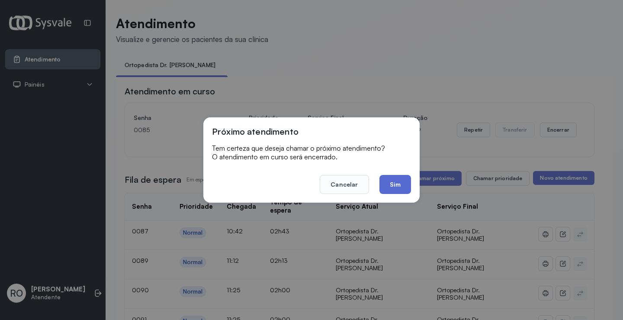
click at [395, 184] on button "Sim" at bounding box center [396, 184] width 32 height 19
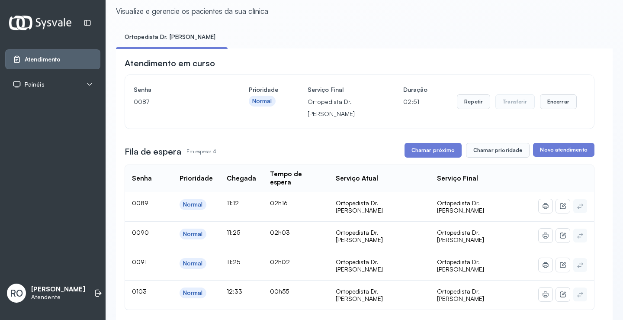
scroll to position [43, 0]
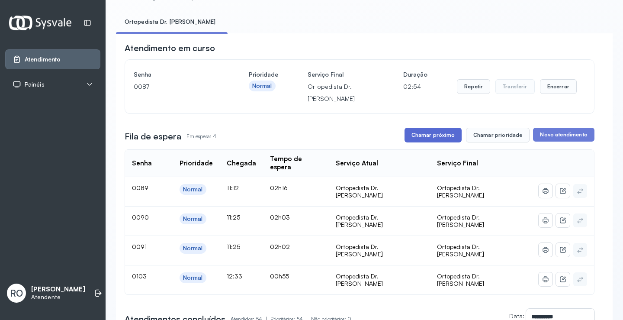
click at [424, 133] on button "Chamar próximo" at bounding box center [433, 135] width 57 height 15
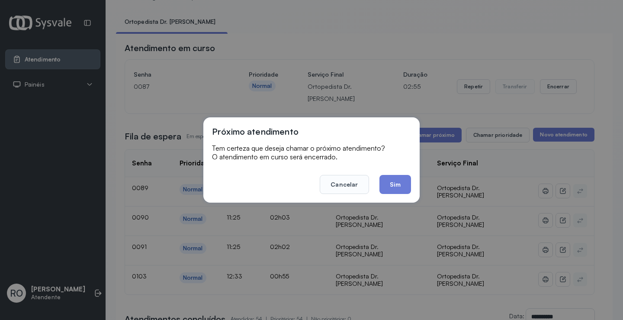
drag, startPoint x: 395, startPoint y: 185, endPoint x: 381, endPoint y: 168, distance: 22.3
click at [396, 185] on button "Sim" at bounding box center [396, 184] width 32 height 19
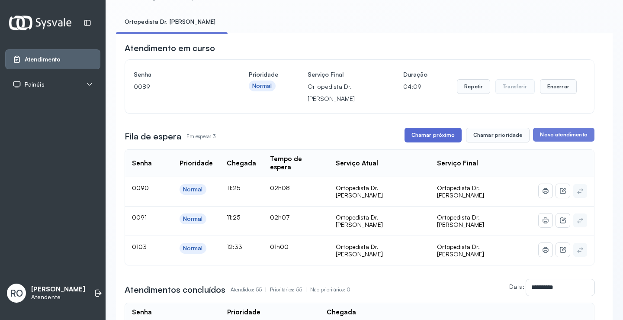
click at [417, 141] on button "Chamar próximo" at bounding box center [433, 135] width 57 height 15
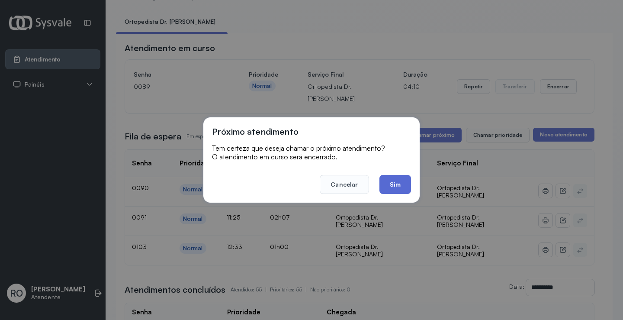
click at [401, 178] on button "Sim" at bounding box center [396, 184] width 32 height 19
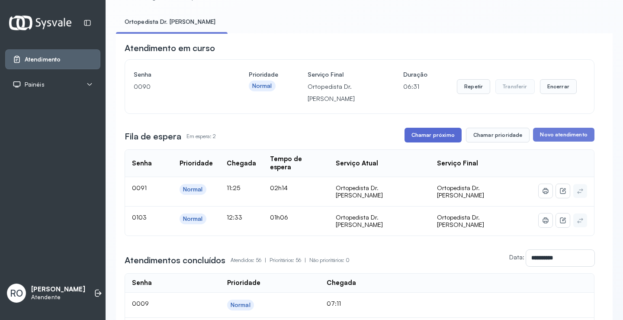
click at [425, 142] on button "Chamar próximo" at bounding box center [433, 135] width 57 height 15
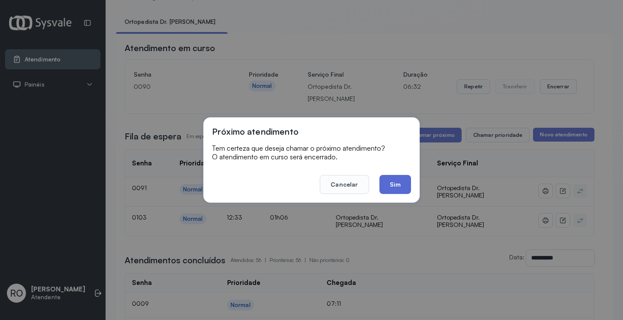
click at [401, 186] on button "Sim" at bounding box center [396, 184] width 32 height 19
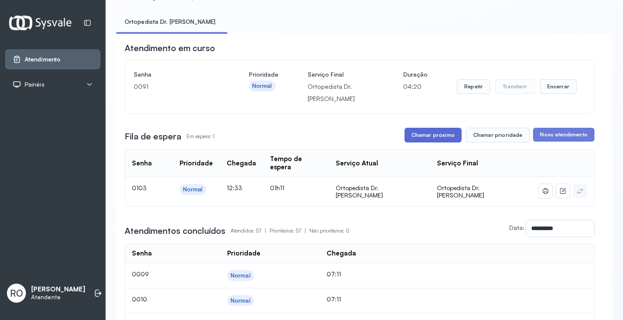
click at [446, 140] on button "Chamar próximo" at bounding box center [433, 135] width 57 height 15
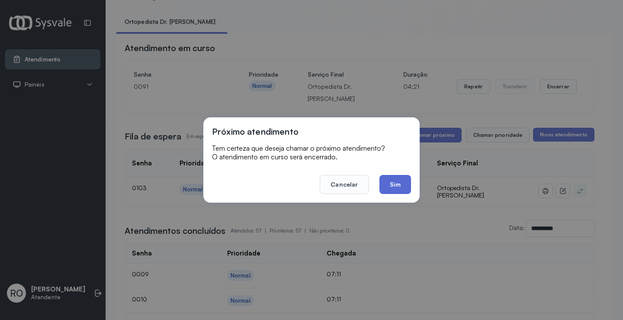
click at [402, 190] on button "Sim" at bounding box center [396, 184] width 32 height 19
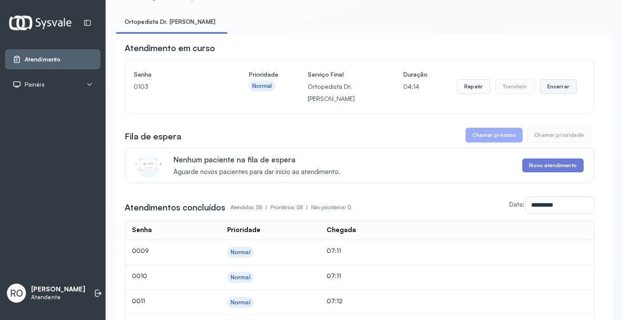
click at [559, 94] on button "Encerrar" at bounding box center [558, 86] width 37 height 15
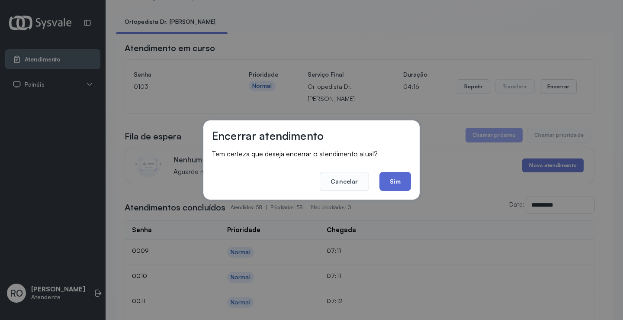
click at [397, 181] on button "Sim" at bounding box center [396, 181] width 32 height 19
